Goal: Task Accomplishment & Management: Complete application form

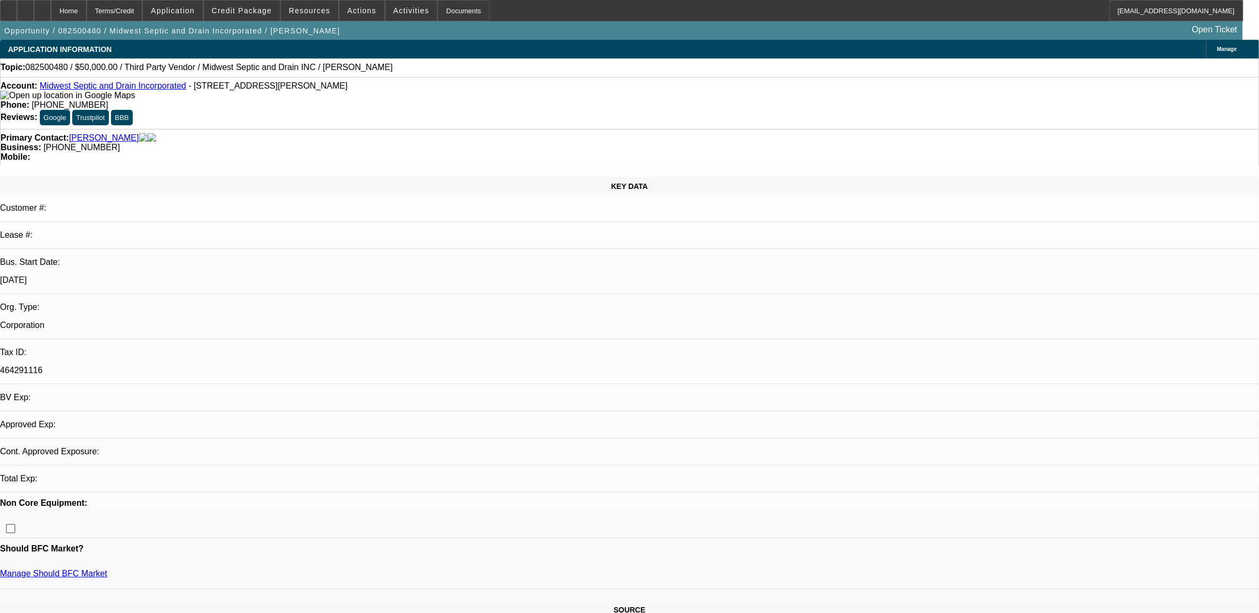
select select "0"
select select "2"
select select "0.1"
select select "4"
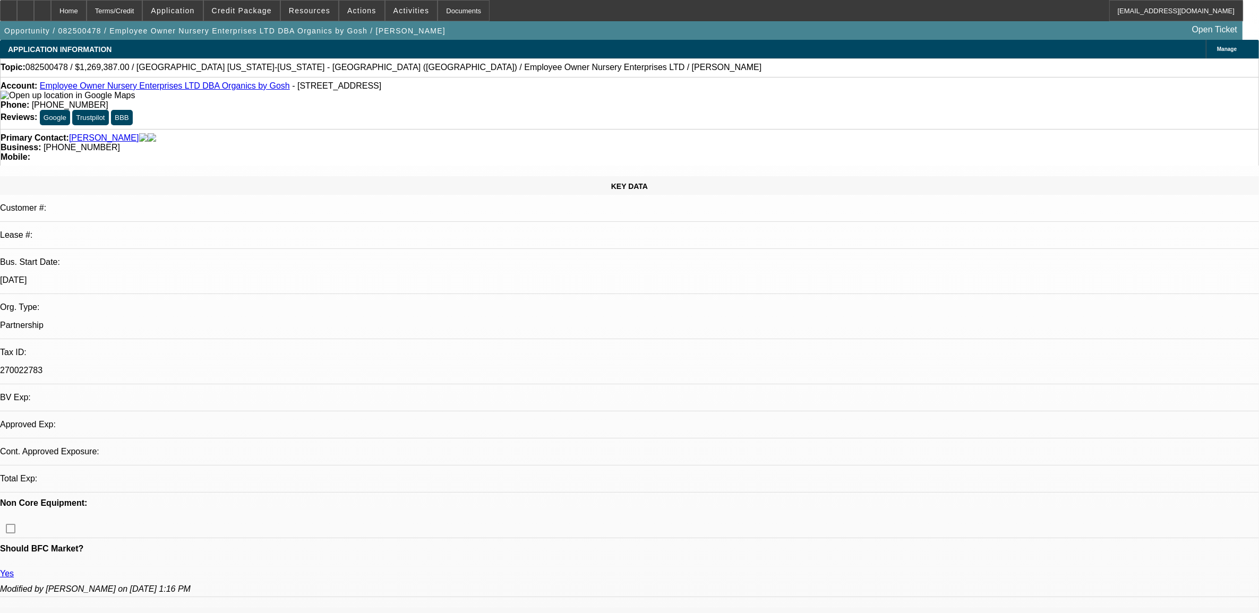
select select "0"
select select "2"
select select "0.1"
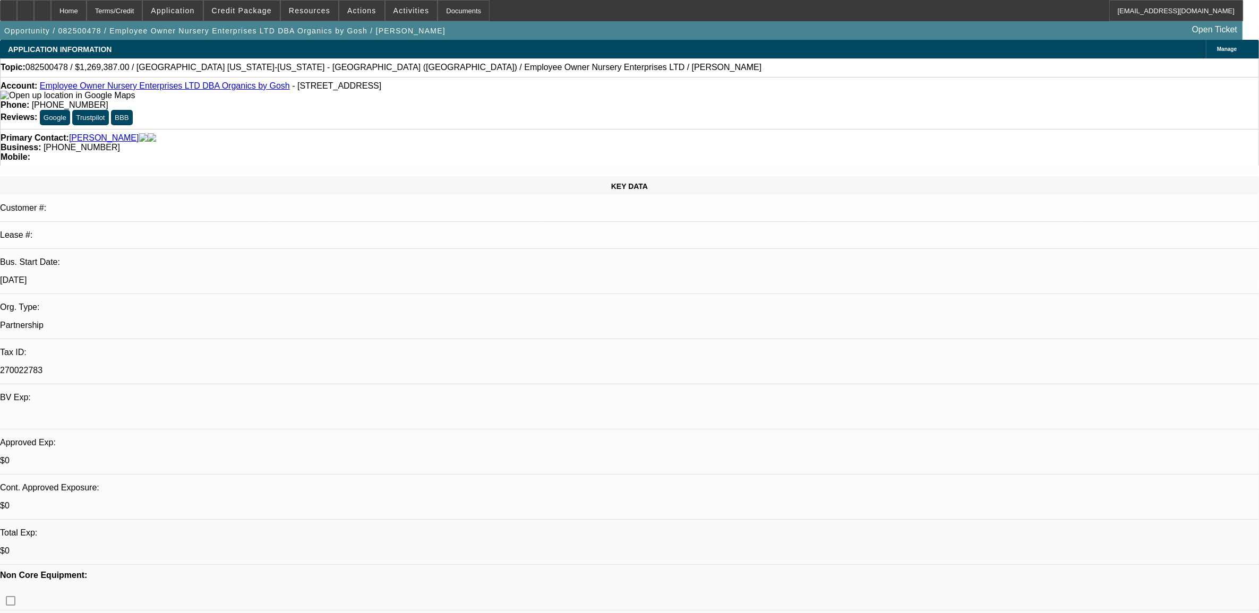
select select "1"
select select "2"
select select "4"
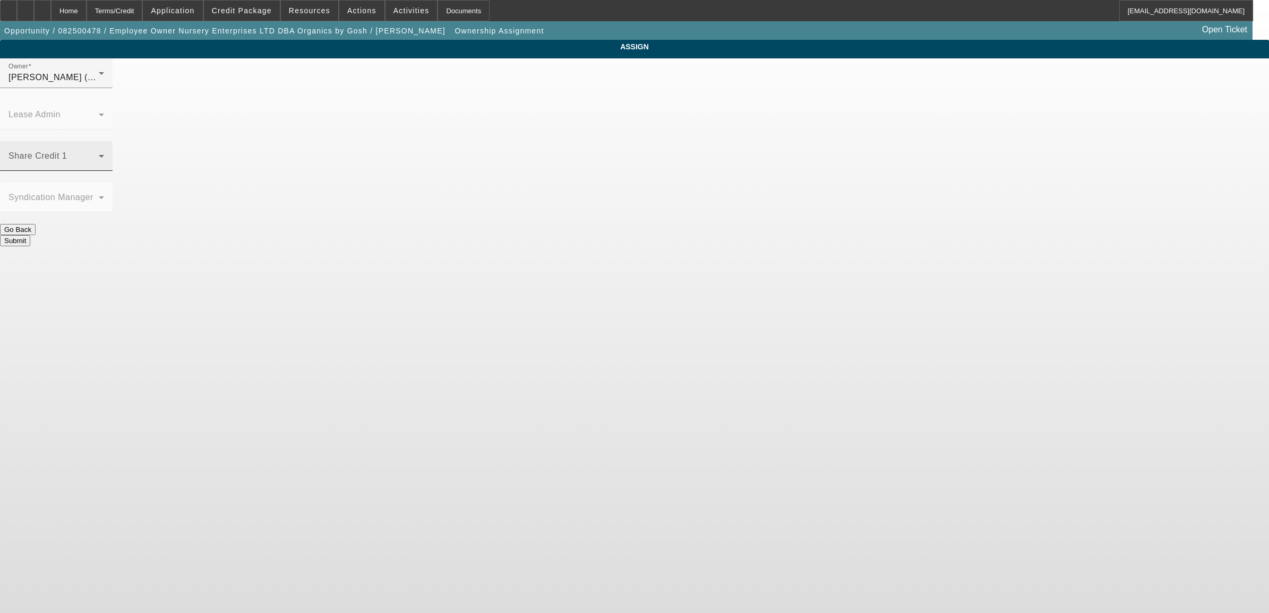
click at [99, 154] on span at bounding box center [53, 160] width 90 height 13
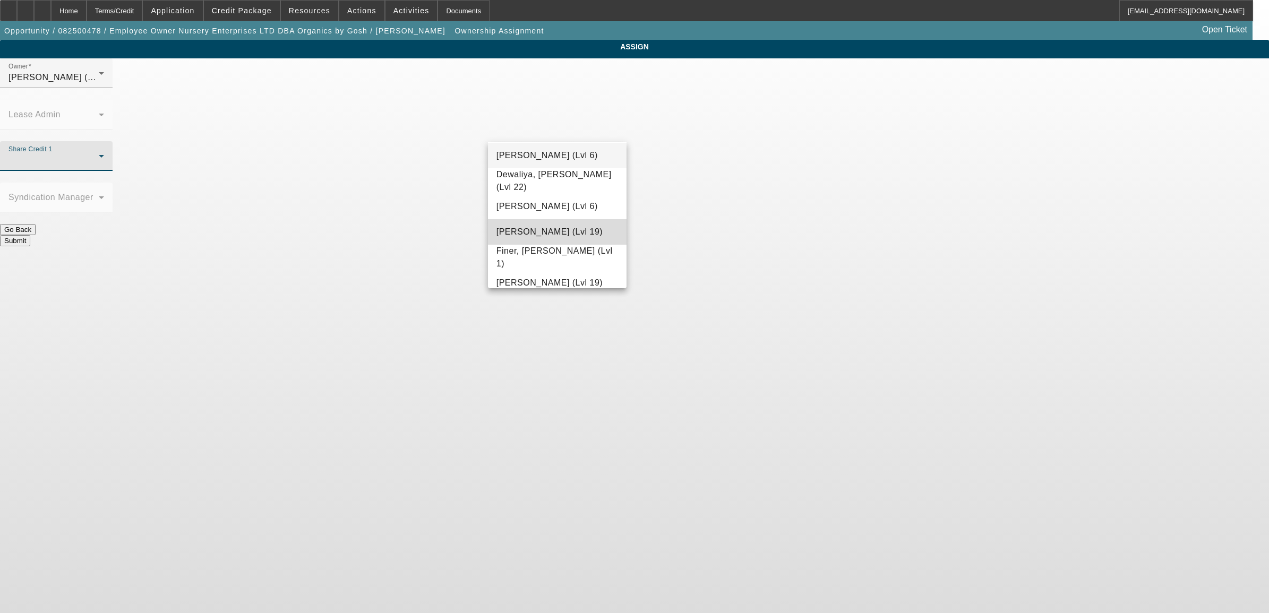
click at [570, 231] on span "[PERSON_NAME] (Lvl 19)" at bounding box center [549, 232] width 106 height 13
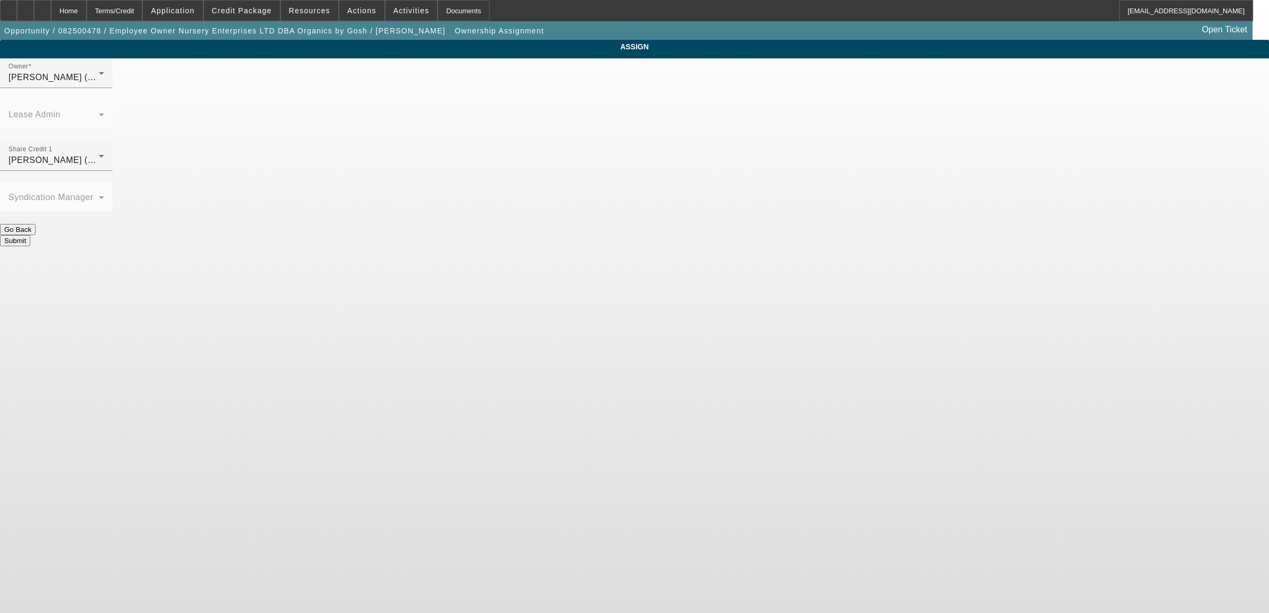
click at [30, 235] on button "Submit" at bounding box center [15, 240] width 30 height 11
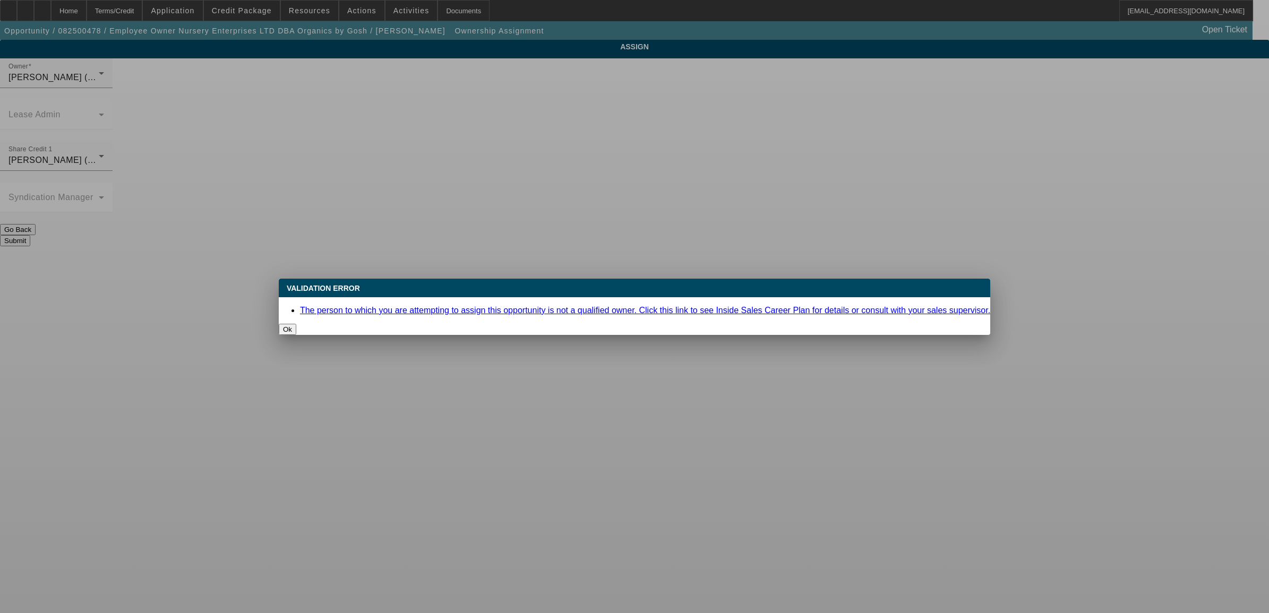
drag, startPoint x: 586, startPoint y: 322, endPoint x: 596, endPoint y: 309, distance: 16.3
click at [296, 324] on button "Ok" at bounding box center [288, 329] width 18 height 11
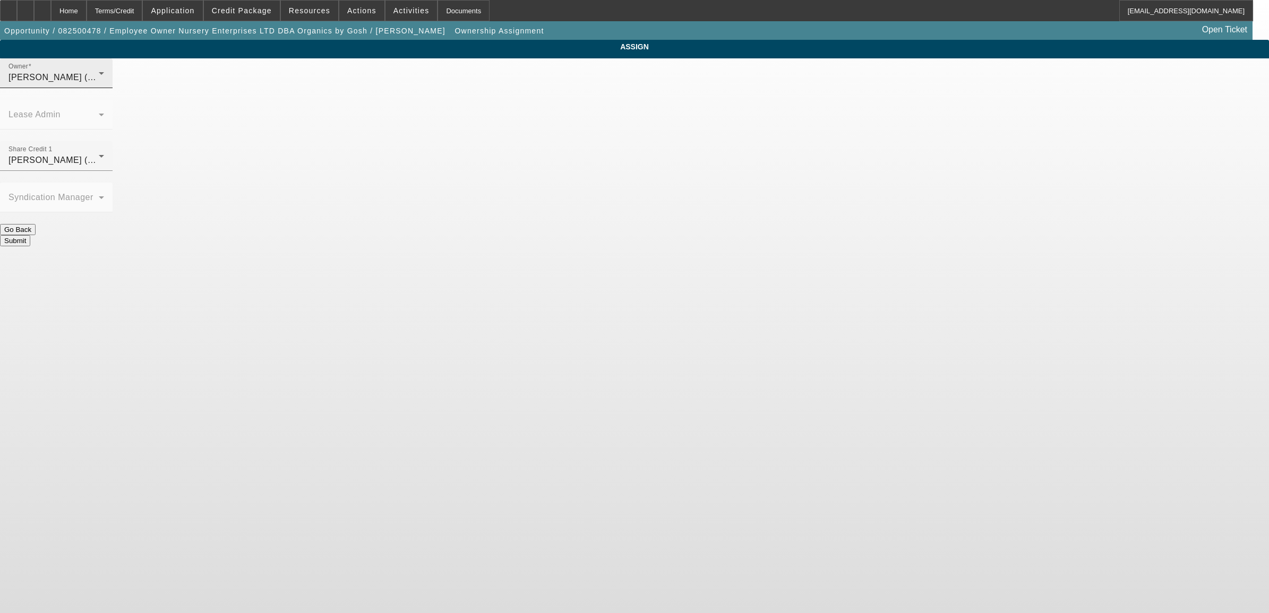
click at [104, 88] on div "Owner [PERSON_NAME] (Lvl 1)" at bounding box center [56, 73] width 96 height 30
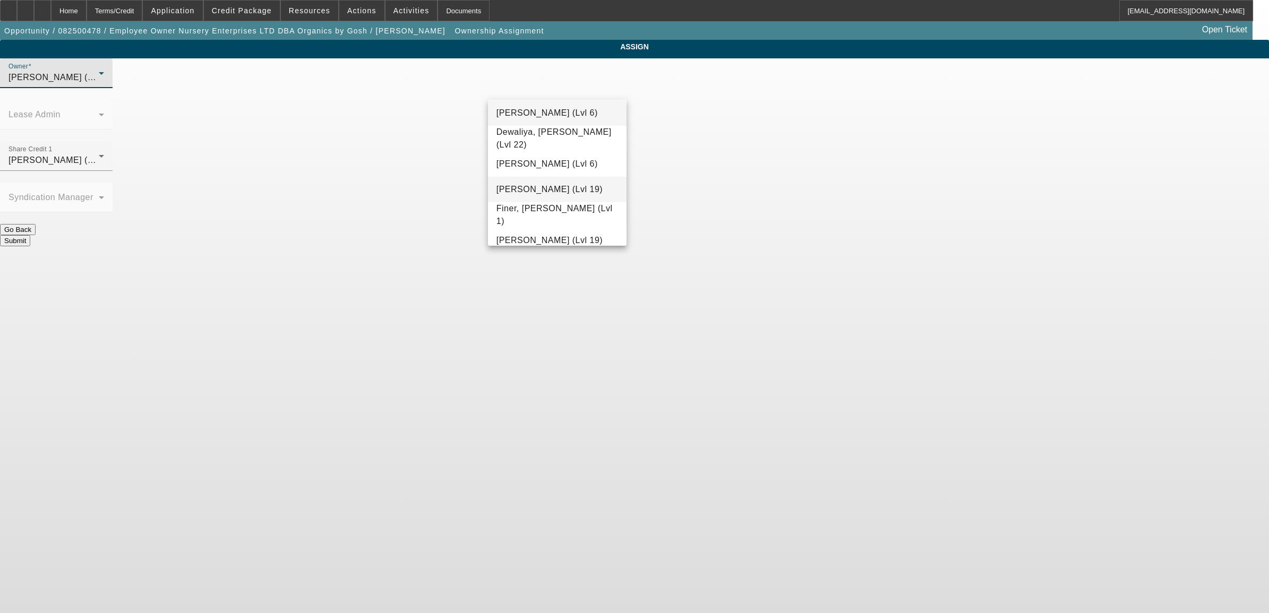
click at [564, 188] on span "[PERSON_NAME] (Lvl 19)" at bounding box center [549, 189] width 106 height 13
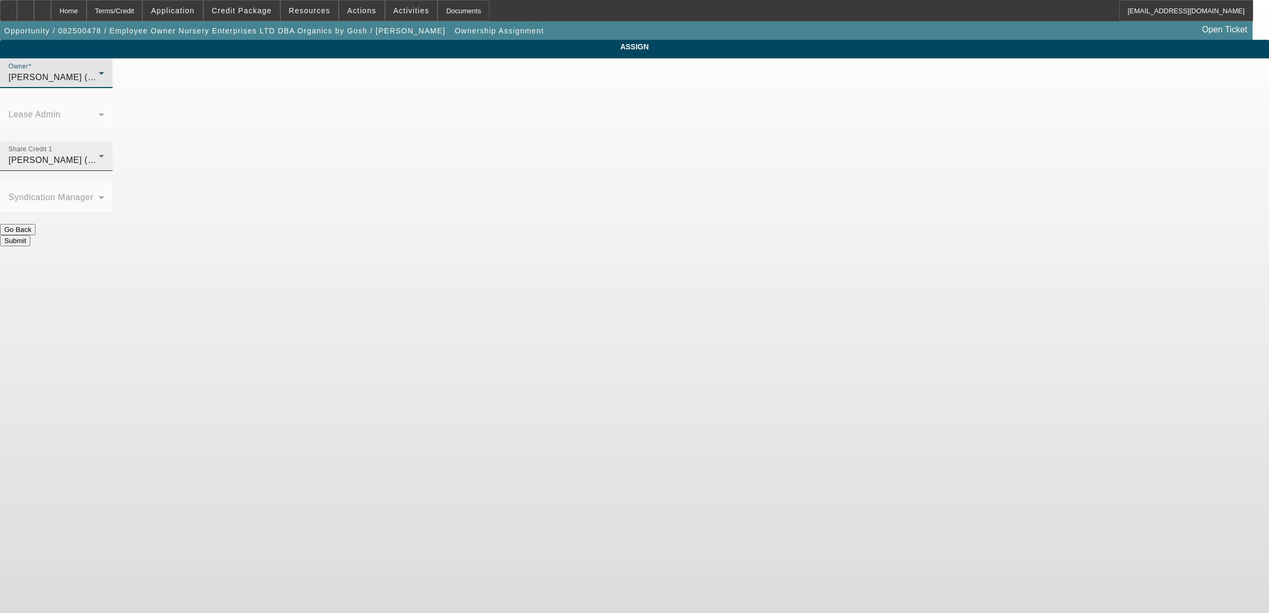
click at [115, 156] on span "[PERSON_NAME] (Lvl 19)" at bounding box center [61, 160] width 106 height 9
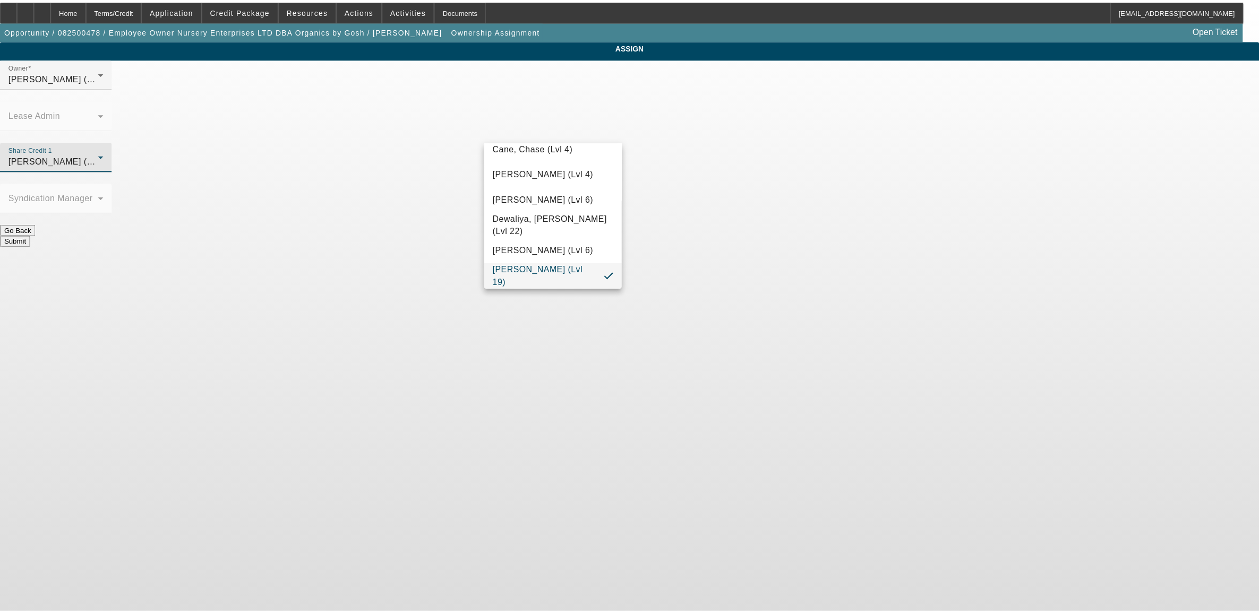
scroll to position [1259, 0]
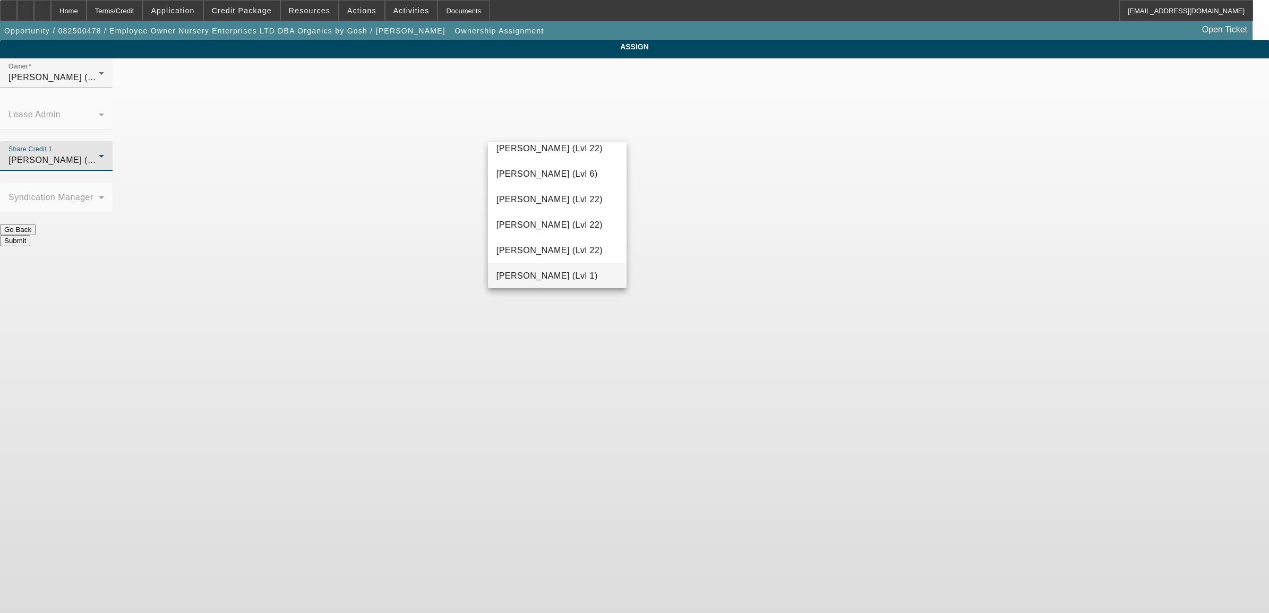
drag, startPoint x: 558, startPoint y: 274, endPoint x: 567, endPoint y: 271, distance: 9.1
click at [564, 273] on span "[PERSON_NAME] (Lvl 1)" at bounding box center [546, 276] width 101 height 13
click at [30, 235] on button "Submit" at bounding box center [15, 240] width 30 height 11
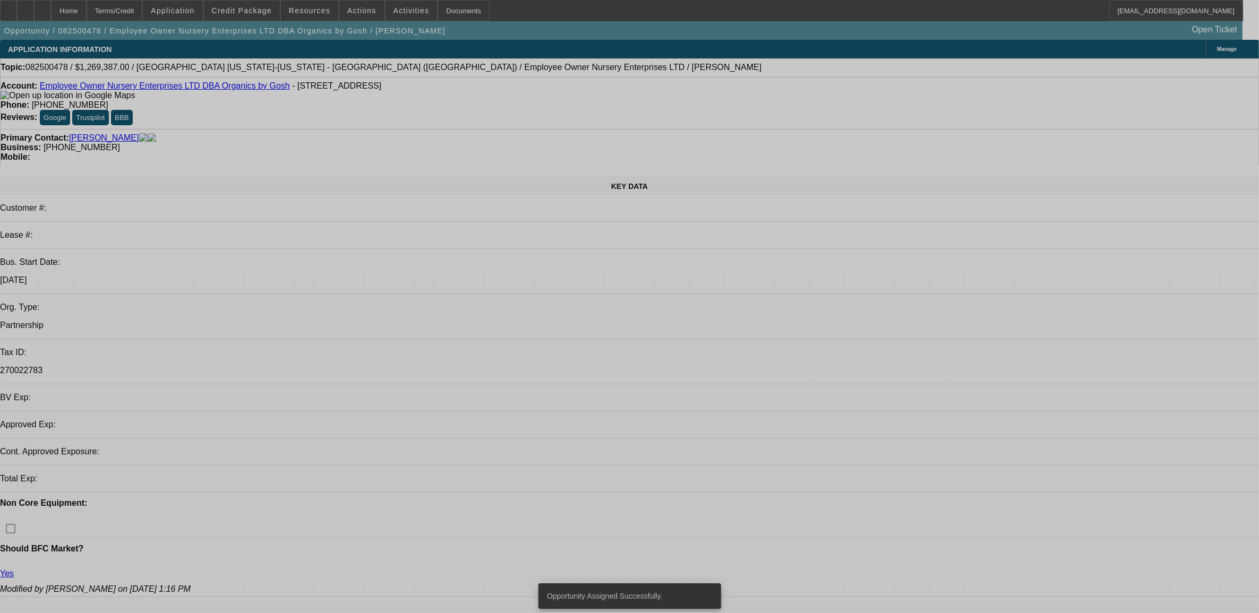
select select "0"
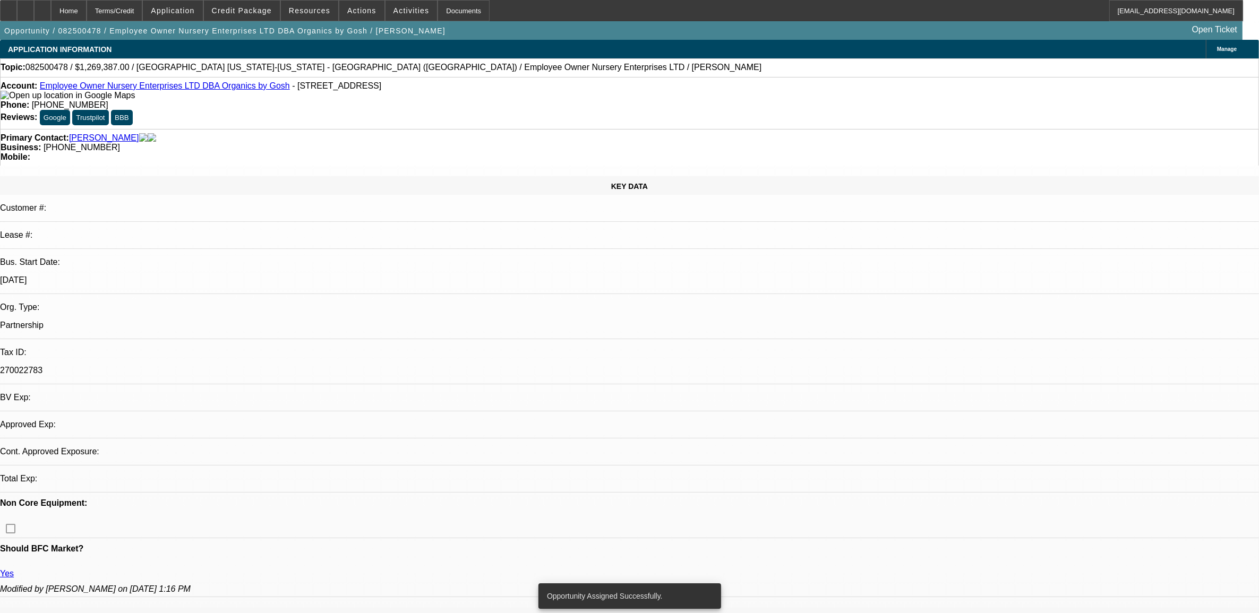
select select "2"
select select "0.1"
select select "4"
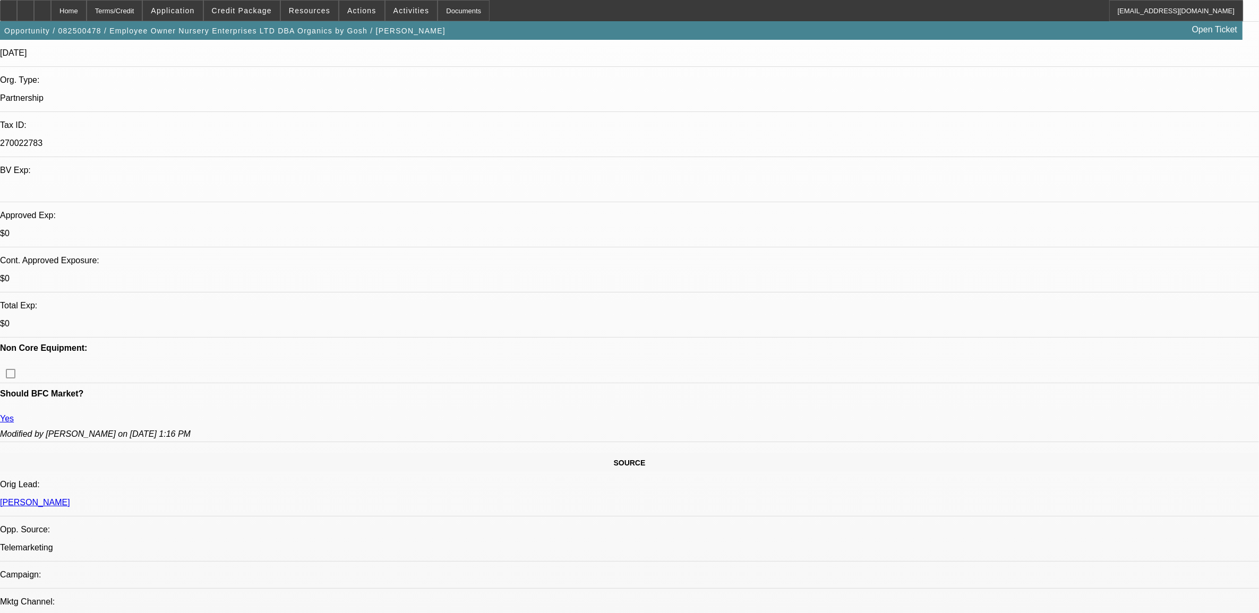
scroll to position [199, 0]
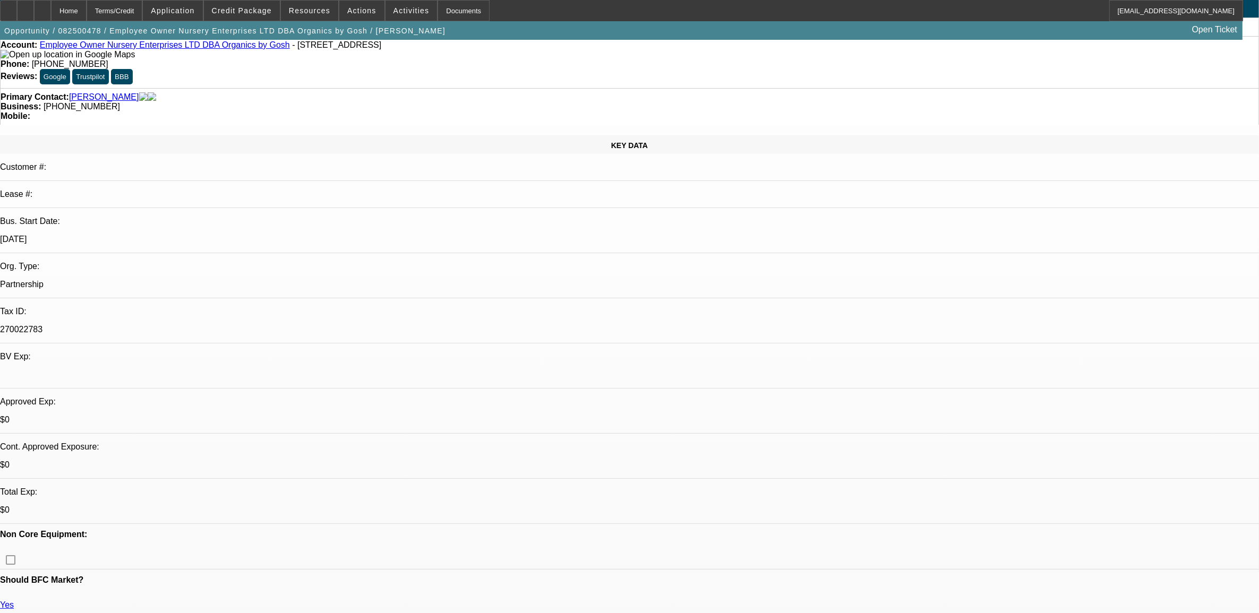
scroll to position [0, 0]
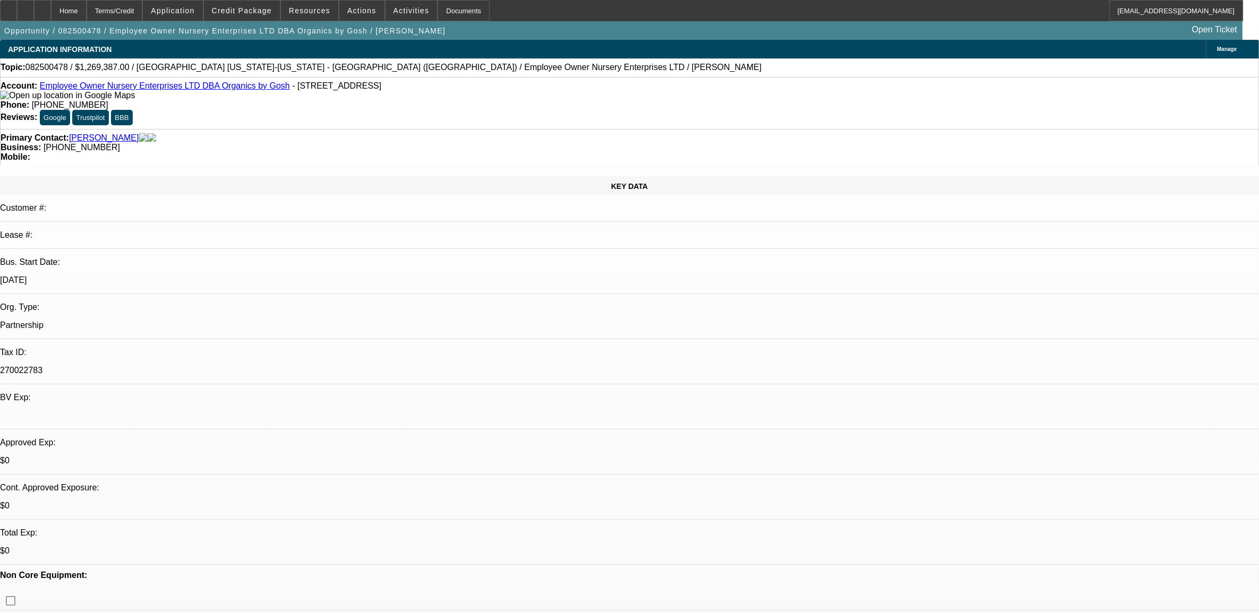
click at [225, 133] on div "Primary Contact: [PERSON_NAME]" at bounding box center [630, 138] width 1258 height 10
